Goal: Task Accomplishment & Management: Complete application form

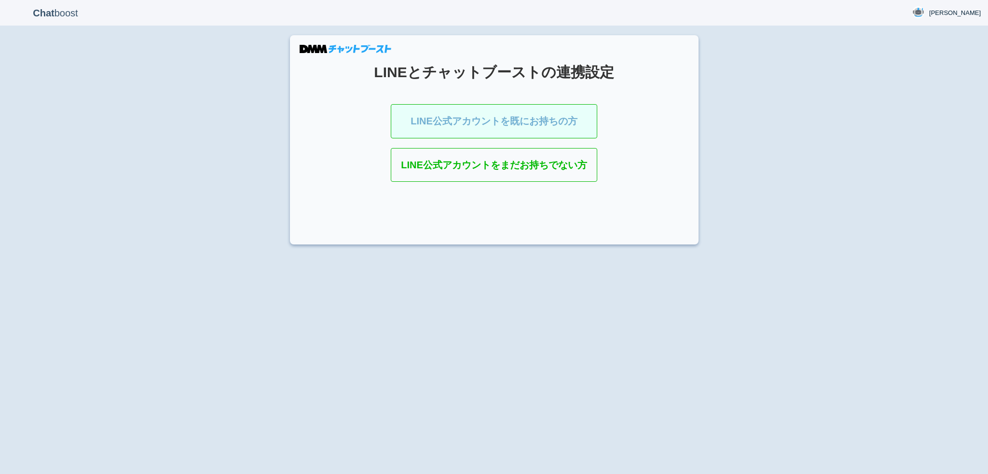
click at [515, 122] on link "LINE公式アカウントを既にお持ちの方" at bounding box center [494, 121] width 207 height 34
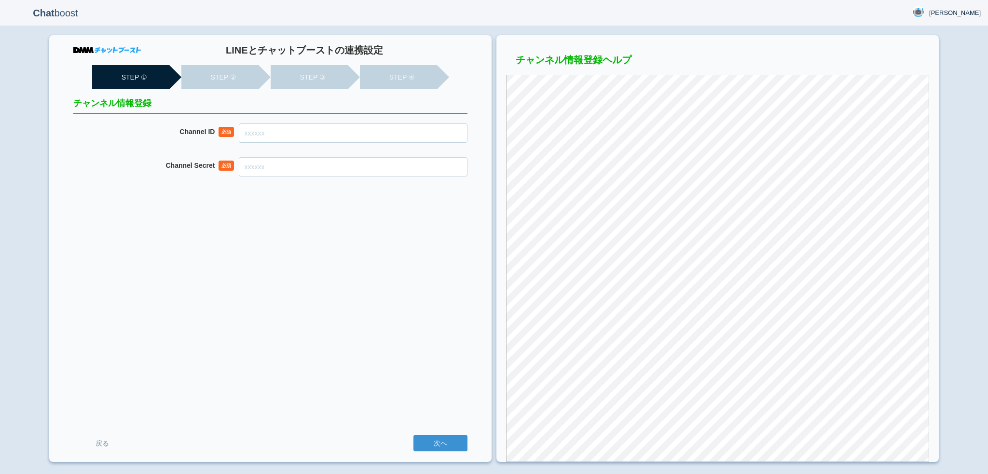
click at [376, 134] on input "Channel ID" at bounding box center [353, 133] width 229 height 19
paste input "2007916503"
type input "2007916503"
paste input "0dec288325d0c18e4963d4d0e22b9c66"
type input "0dec288325d0c18e4963d4d0e22b9c66"
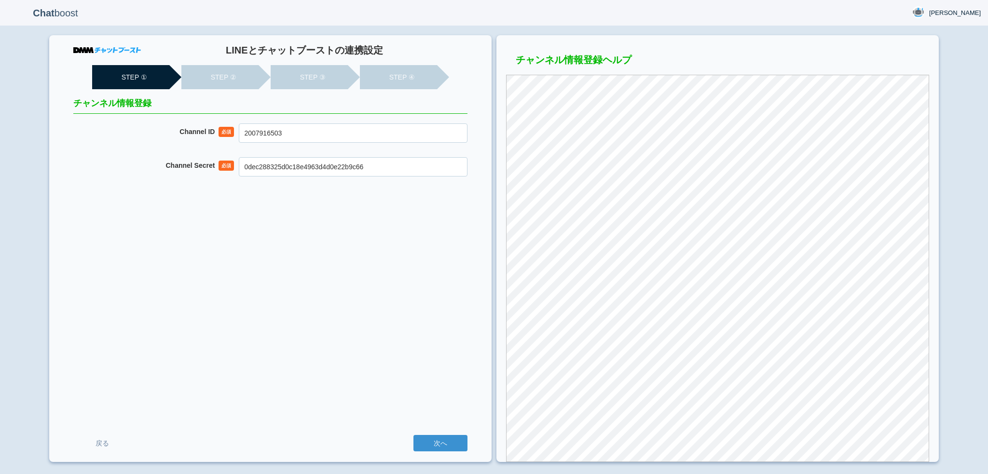
click at [414, 435] on input "次へ" at bounding box center [441, 443] width 54 height 16
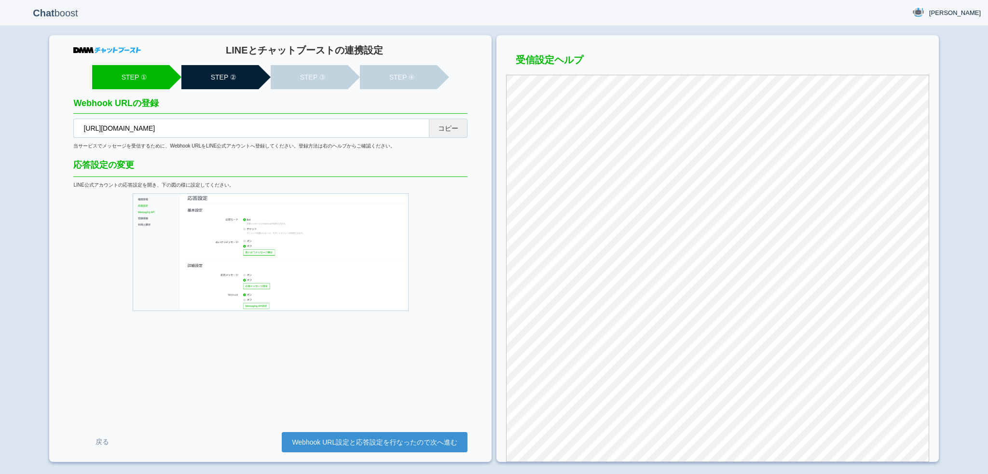
click at [456, 126] on button "コピー" at bounding box center [448, 128] width 39 height 19
click at [315, 435] on link "Webhook URL設定と応答設定を行なったので次へ進む" at bounding box center [375, 442] width 186 height 20
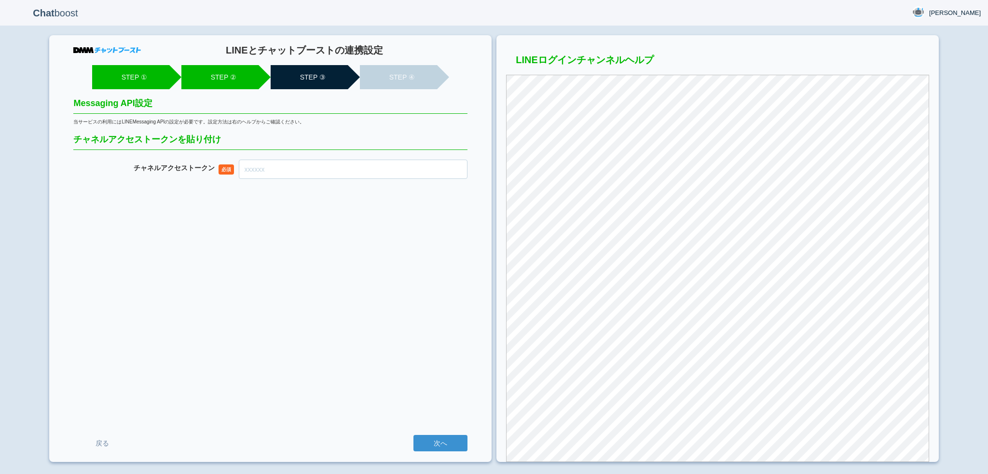
click at [389, 174] on input "チャネル アクセストークン" at bounding box center [353, 169] width 229 height 19
paste input "CR/mWel/udeYhbdJX1NgAgp9x1XvIZDPpTDV7sEkJqiFdkDUA6H8IB2X0v+IS+TYmtqi6v0hJmfoCCI…"
type input "CR/mWel/udeYhbdJX1NgAgp9x1XvIZDPpTDV7sEkJqiFdkDUA6H8IB2X0v+IS+TYmtqi6v0hJmfoCCI…"
click at [414, 435] on input "次へ" at bounding box center [441, 443] width 54 height 16
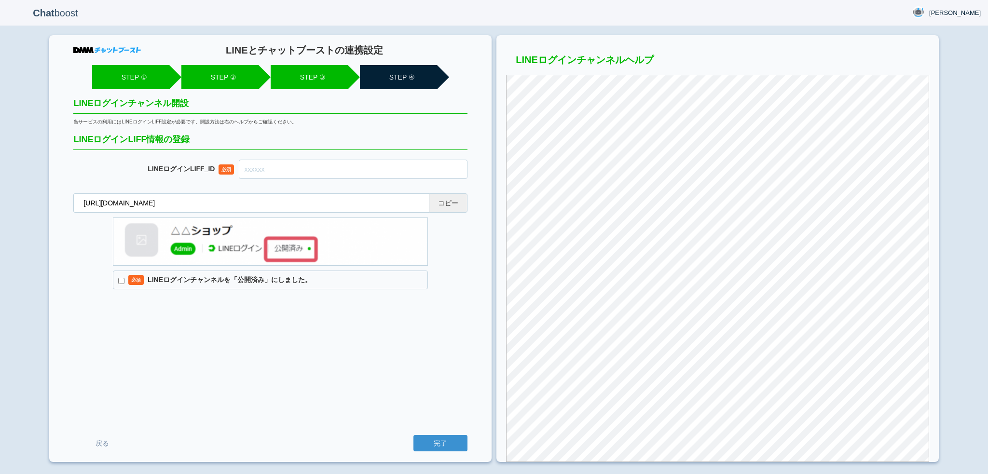
click at [454, 203] on button "コピー" at bounding box center [448, 203] width 39 height 19
click at [345, 163] on input "text" at bounding box center [353, 169] width 229 height 19
paste input "2007916507-N8zKxlqp"
type input "2007916507-N8zKxlqp"
click at [290, 280] on label "必須 LINEログインチャンネルを「公開済み」にしました。" at bounding box center [270, 280] width 315 height 19
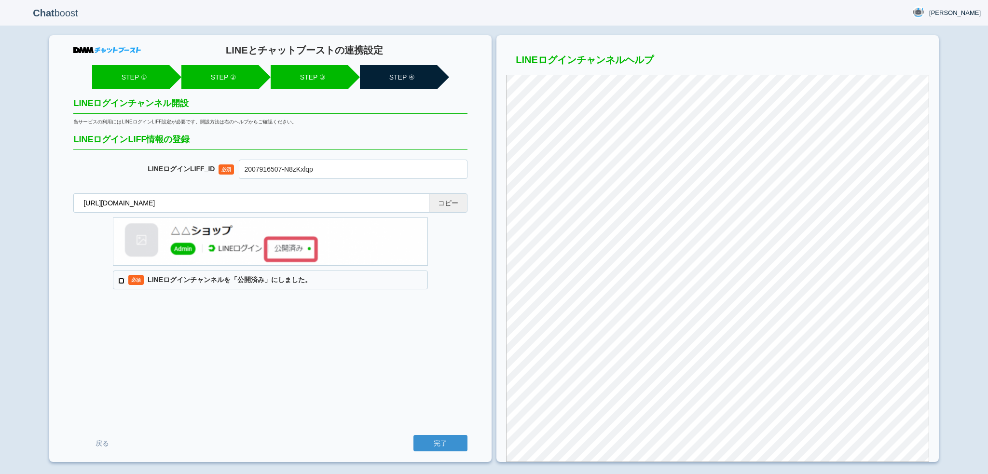
click at [125, 280] on input "必須 LINEログインチャンネルを「公開済み」にしました。" at bounding box center [121, 281] width 6 height 6
checkbox input "true"
click at [414, 435] on input "完了" at bounding box center [441, 443] width 54 height 16
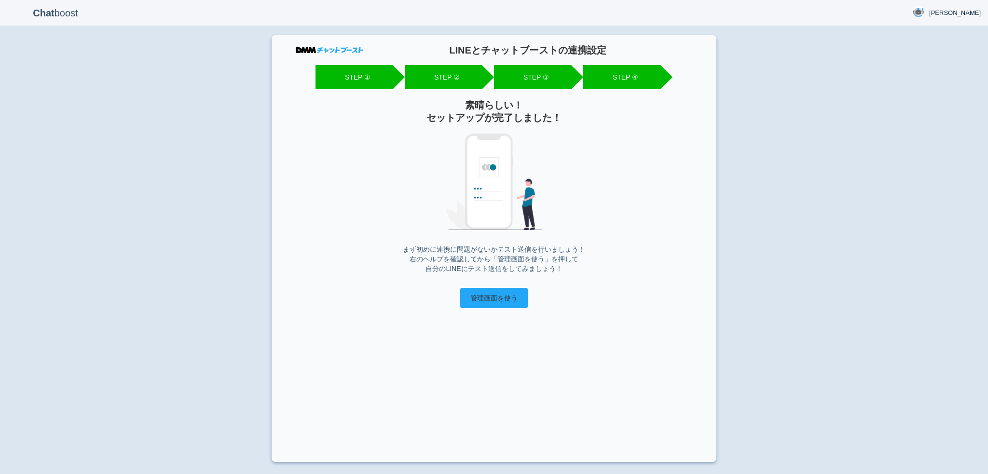
click at [484, 297] on input "管理画面を使う" at bounding box center [494, 298] width 68 height 20
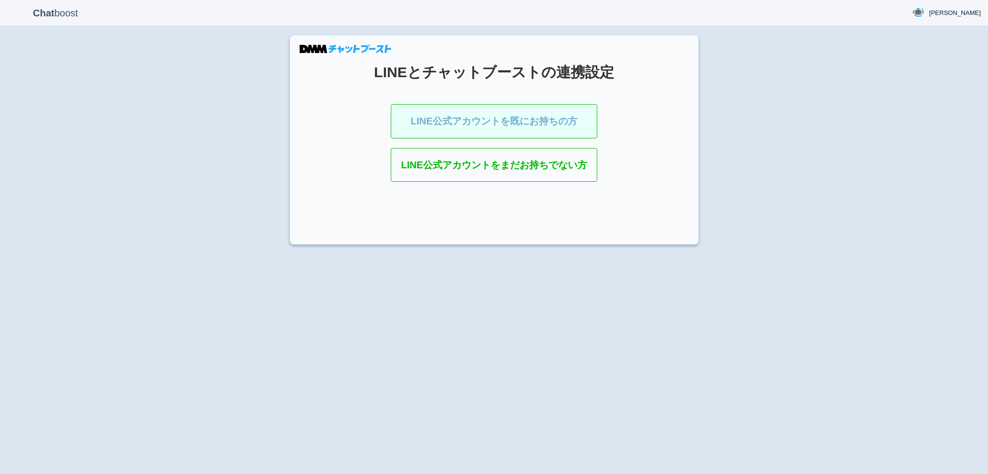
click at [474, 134] on link "LINE公式アカウントを既にお持ちの方" at bounding box center [494, 121] width 207 height 34
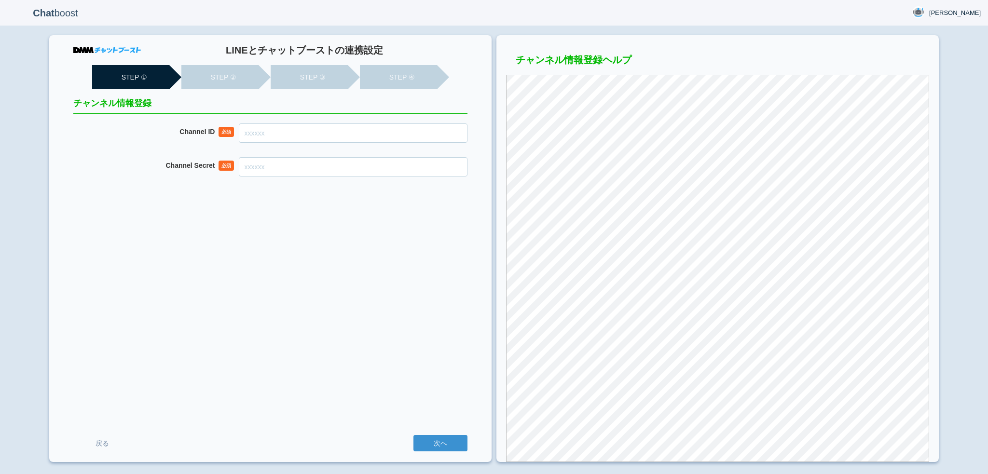
click at [293, 140] on input "Channel ID" at bounding box center [353, 133] width 229 height 19
paste input "2007916731"
type input "2007916731"
paste input "ed1b762d11f9fbf50fb4f791d789e833"
type input "ed1b762d11f9fbf50fb4f791d789e833"
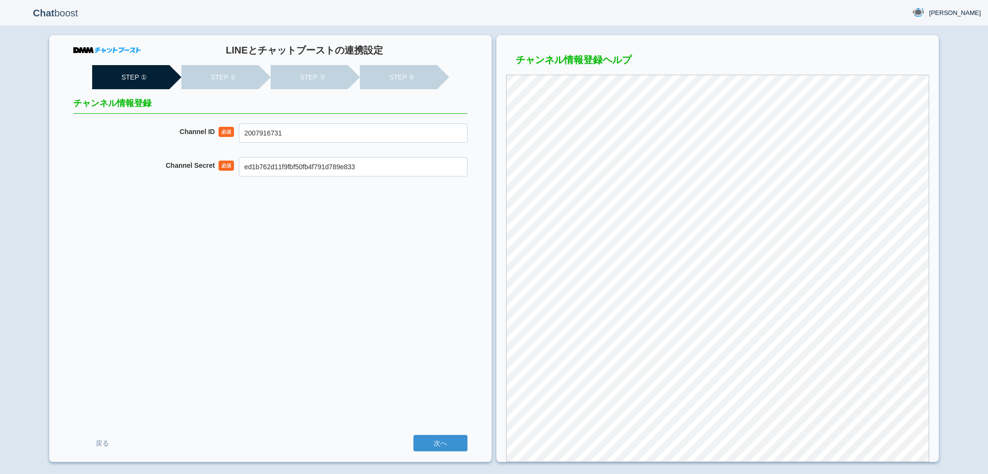
click at [414, 435] on input "次へ" at bounding box center [441, 443] width 54 height 16
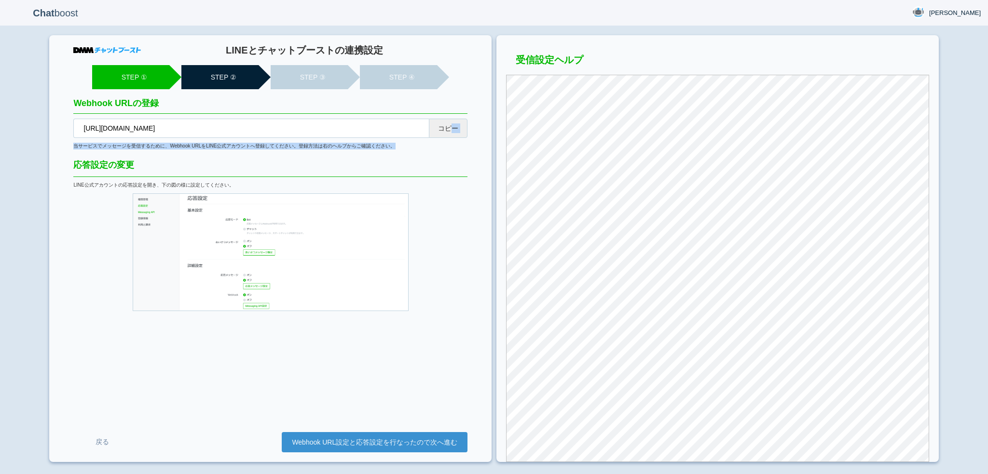
drag, startPoint x: 454, startPoint y: 139, endPoint x: 454, endPoint y: 133, distance: 6.8
click at [454, 133] on div "LINEとチャットブーストの連携設定 STEP ① STEP ② STEP ③ STEP ④ Webhook URLの登録 [URL][DOMAIN_NAME…" at bounding box center [270, 248] width 443 height 427
click at [454, 133] on button "コピー" at bounding box center [448, 128] width 39 height 19
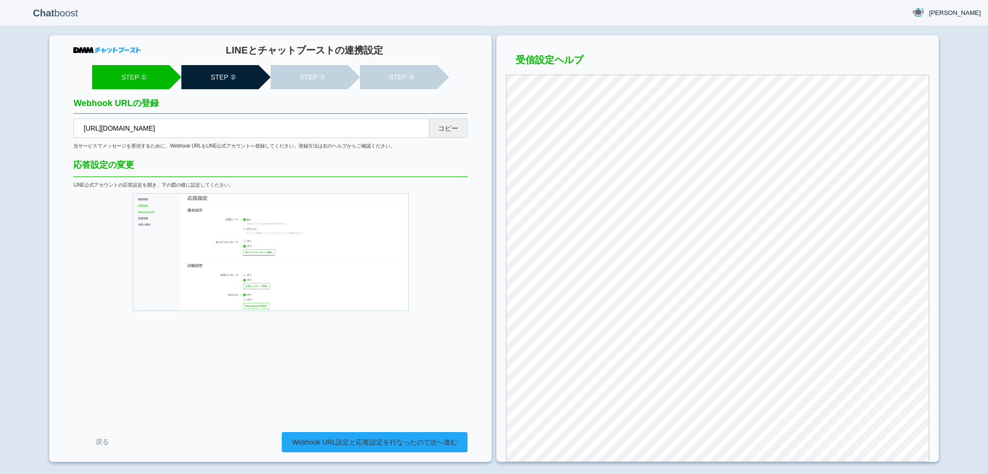
click at [333, 439] on link "Webhook URL設定と応答設定を行なったので次へ進む" at bounding box center [375, 442] width 186 height 20
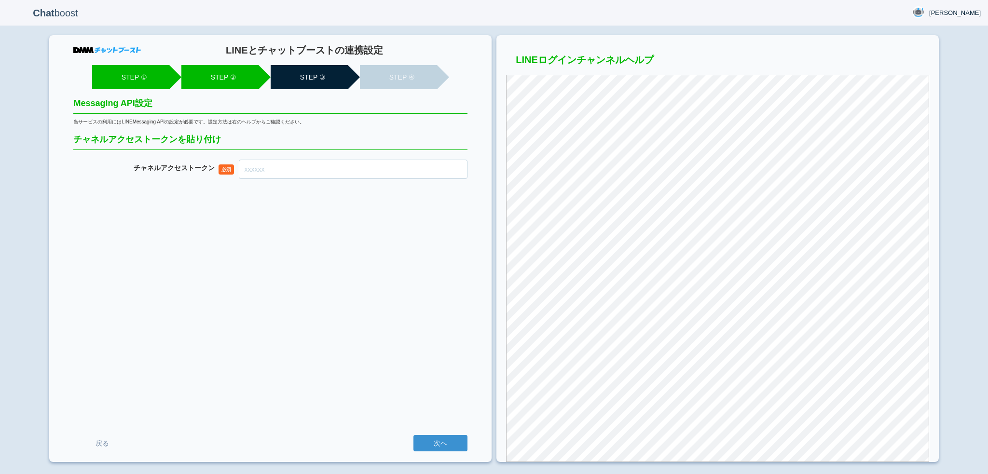
click at [333, 168] on input "チャネル アクセストークン" at bounding box center [353, 169] width 229 height 19
paste input "tpOT7l/+88IYjoas41/hK+dKTt25TwJfstweD3bR+/reDhx0PLUe3eRme610LzS6fNJEe/5CV+AUfmW…"
type input "tpOT7l/+88IYjoas41/hK+dKTt25TwJfstweD3bR+/reDhx0PLUe3eRme610LzS6fNJEe/5CV+AUfmW…"
click at [414, 435] on input "次へ" at bounding box center [441, 443] width 54 height 16
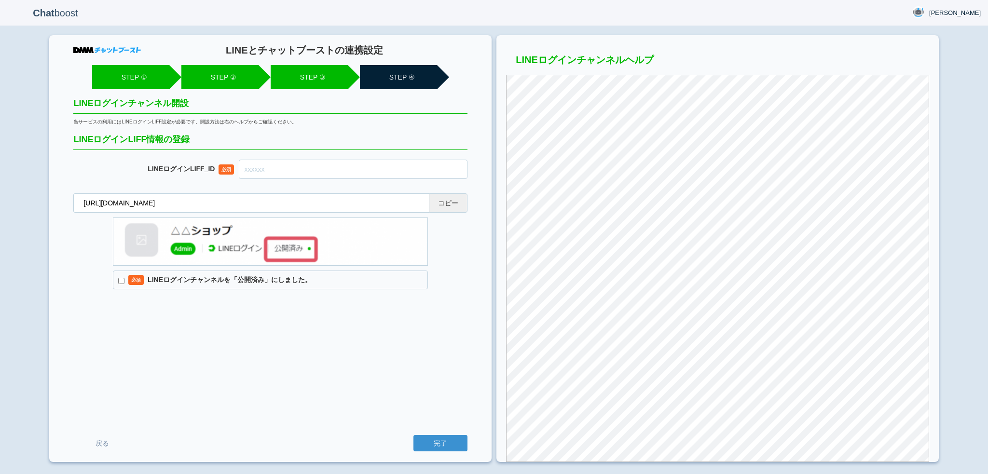
click at [452, 204] on button "コピー" at bounding box center [448, 203] width 39 height 19
click at [293, 168] on input "text" at bounding box center [353, 169] width 229 height 19
paste input "2007916737-Oovb3ARz"
type input "2007916737-Oovb3ARz"
click at [258, 277] on label "必須 LINEログインチャンネルを「公開済み」にしました。" at bounding box center [270, 280] width 315 height 19
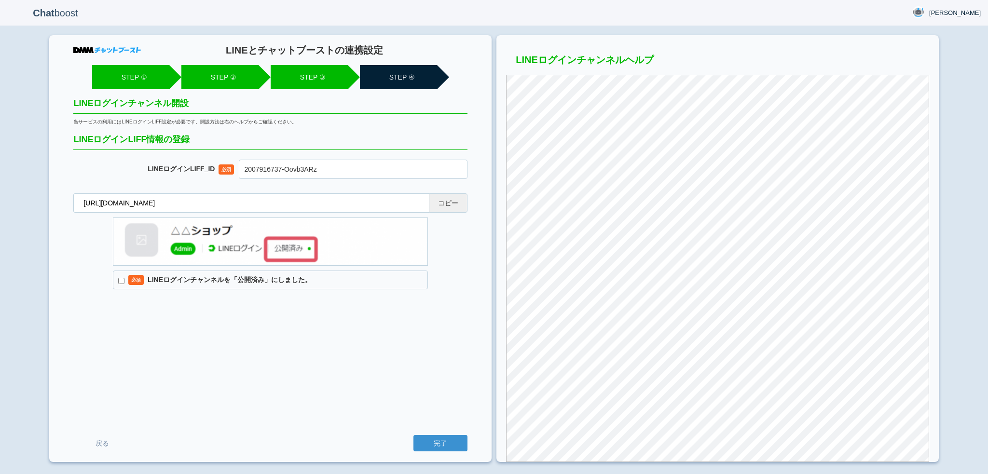
click at [125, 278] on input "必須 LINEログインチャンネルを「公開済み」にしました。" at bounding box center [121, 281] width 6 height 6
checkbox input "true"
click at [414, 435] on input "完了" at bounding box center [441, 443] width 54 height 16
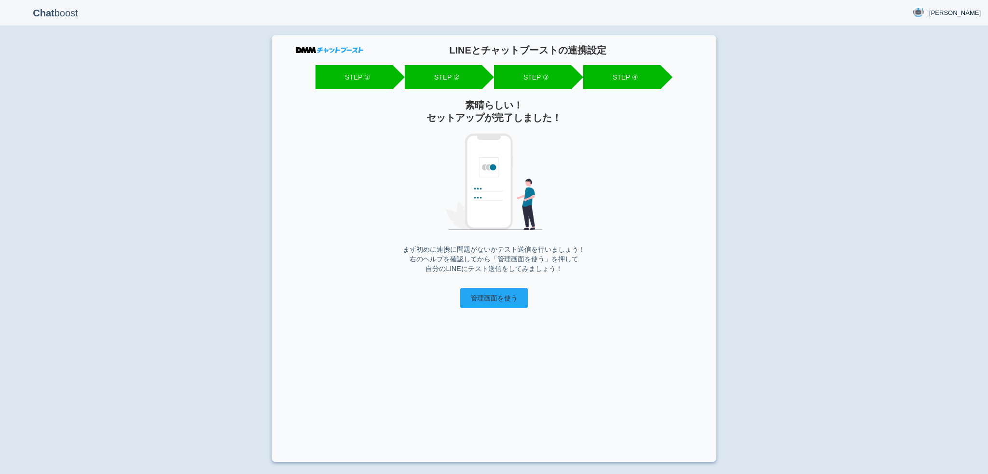
click at [471, 288] on input "管理画面を使う" at bounding box center [494, 298] width 68 height 20
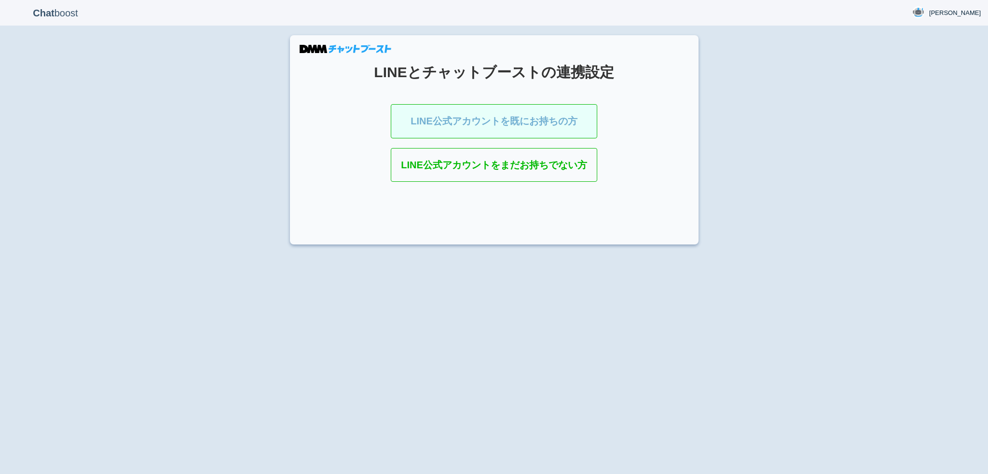
click at [505, 119] on link "LINE公式アカウントを既にお持ちの方" at bounding box center [494, 121] width 207 height 34
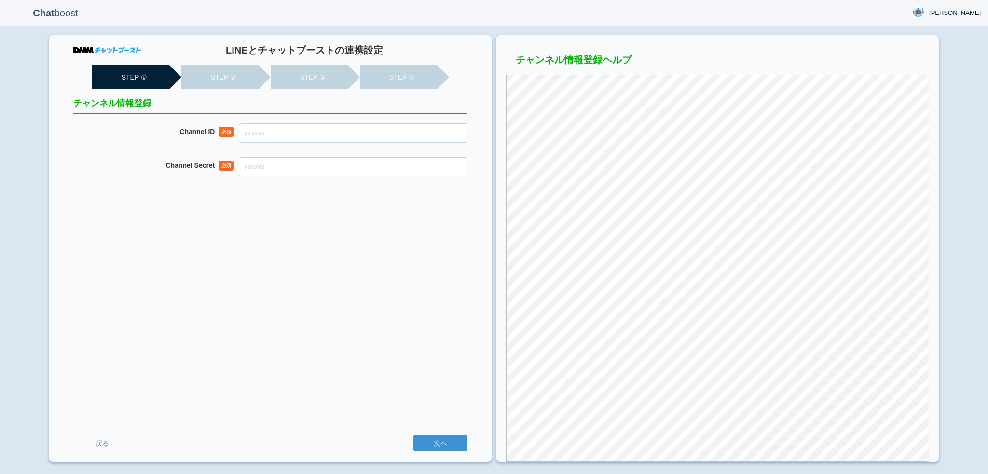
click at [332, 132] on input "Channel ID" at bounding box center [353, 133] width 229 height 19
paste input "2007916925"
type input "2007916925"
paste input "0b60285d595c00bd28eced36e53cccbc"
type input "0b60285d595c00bd28eced36e53cccbc"
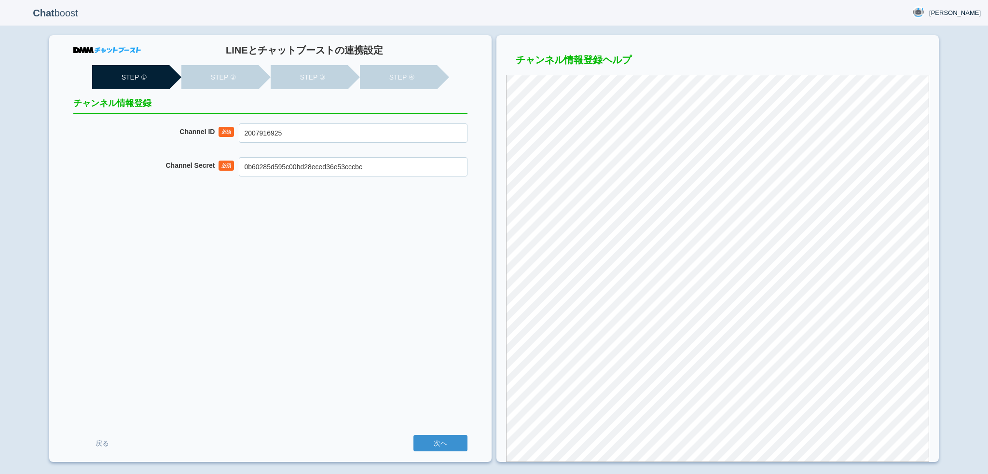
click at [414, 435] on input "次へ" at bounding box center [441, 443] width 54 height 16
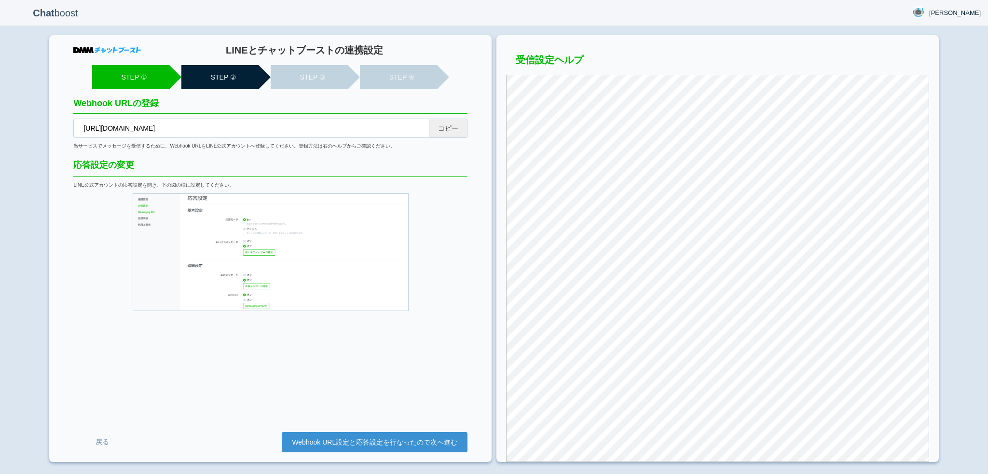
click at [460, 128] on button "コピー" at bounding box center [448, 128] width 39 height 19
click at [303, 446] on link "Webhook URL設定と応答設定を行なったので次へ進む" at bounding box center [375, 442] width 186 height 20
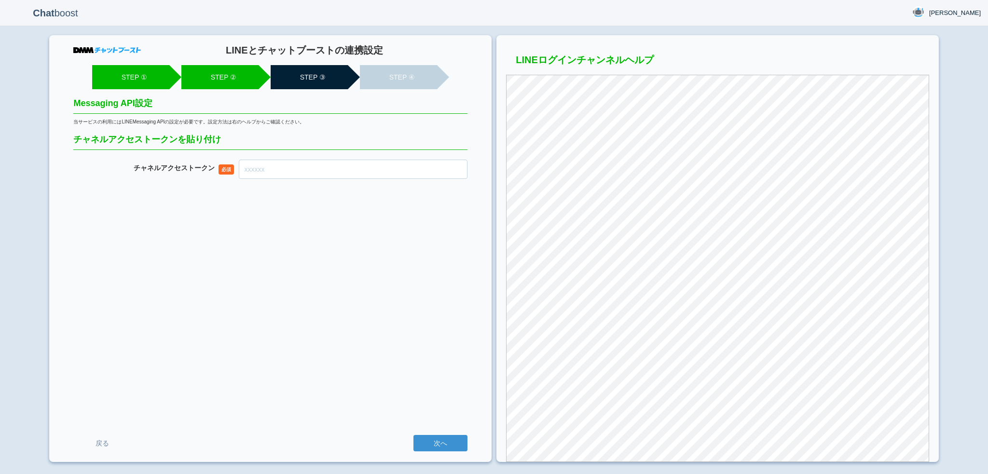
click at [349, 173] on input "チャネル アクセストークン" at bounding box center [353, 169] width 229 height 19
paste input "ItW79hem3oyY2HaQBSlM8tl8/JK6UqieNJPIcBJ/4px7ujxmEpnAIHtEpqKmT48DpiwnuB+rlphcz+U…"
type input "ItW79hem3oyY2HaQBSlM8tl8/JK6UqieNJPIcBJ/4px7ujxmEpnAIHtEpqKmT48DpiwnuB+rlphcz+U…"
click at [414, 435] on input "次へ" at bounding box center [441, 443] width 54 height 16
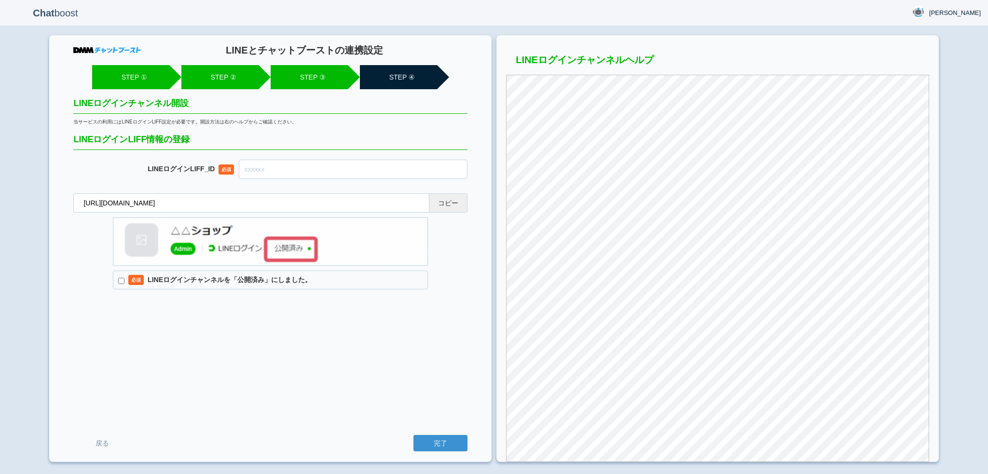
click at [442, 203] on button "コピー" at bounding box center [448, 203] width 39 height 19
click at [267, 165] on input "text" at bounding box center [353, 169] width 229 height 19
paste input "2007916931-Ye4mq5mq"
type input "2007916931-Ye4mq5mq"
click at [252, 275] on label "必須 LINEログインチャンネルを「公開済み」にしました。" at bounding box center [270, 280] width 315 height 19
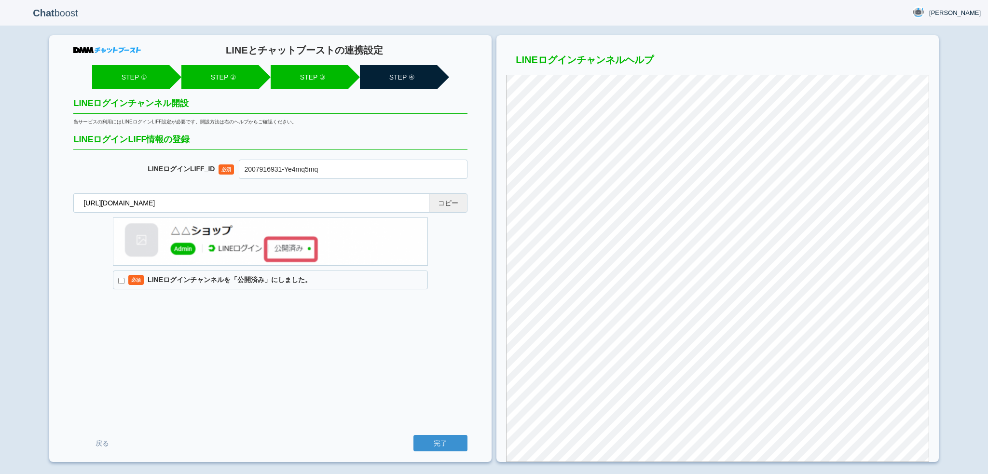
click at [125, 278] on input "必須 LINEログインチャンネルを「公開済み」にしました。" at bounding box center [121, 281] width 6 height 6
checkbox input "true"
click at [414, 435] on input "完了" at bounding box center [441, 443] width 54 height 16
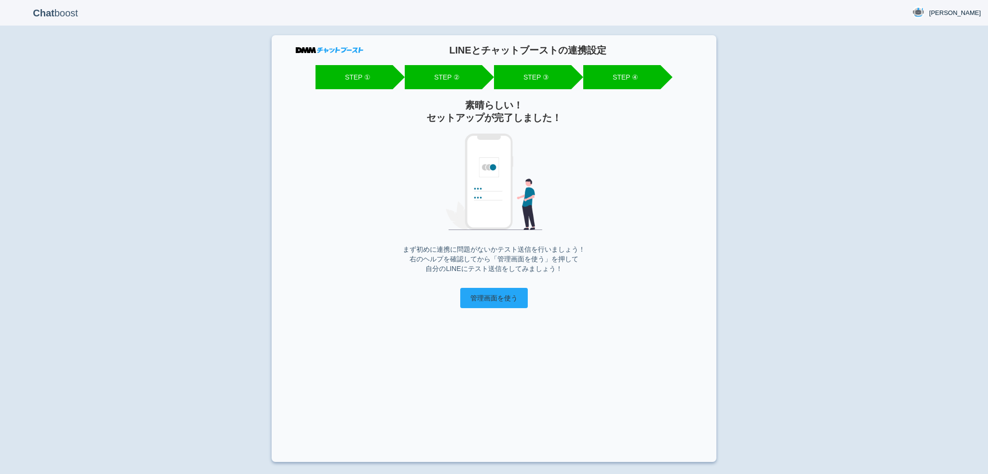
click at [464, 300] on input "管理画面を使う" at bounding box center [494, 298] width 68 height 20
